Goal: Information Seeking & Learning: Check status

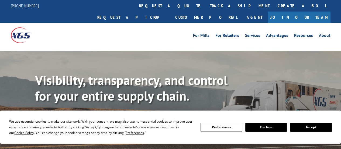
click at [143, 33] on div "For [PERSON_NAME] For Retailers Services Advantages Resources About For [PERSON…" at bounding box center [171, 35] width 320 height 24
drag, startPoint x: 146, startPoint y: 4, endPoint x: 150, endPoint y: 9, distance: 7.3
click at [206, 4] on link "track a shipment" at bounding box center [240, 6] width 68 height 12
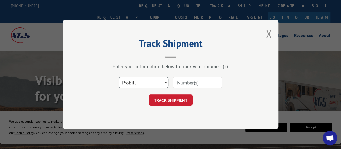
drag, startPoint x: 141, startPoint y: 78, endPoint x: 141, endPoint y: 82, distance: 3.3
click at [141, 78] on select "Select category... Probill BOL PO" at bounding box center [144, 82] width 50 height 11
select select "po"
click at [119, 77] on select "Select category... Probill BOL PO" at bounding box center [144, 82] width 50 height 11
click at [170, 86] on div "Select category... Probill BOL PO" at bounding box center [171, 83] width 162 height 18
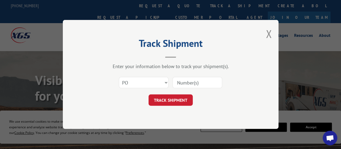
click at [181, 84] on input at bounding box center [197, 82] width 50 height 11
paste input "41519904"
type input "41519904"
click at [182, 97] on button "TRACK SHIPMENT" at bounding box center [170, 100] width 44 height 11
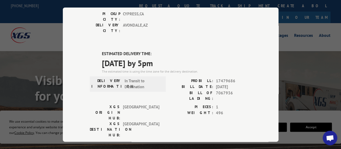
scroll to position [135, 0]
